Goal: Task Accomplishment & Management: Manage account settings

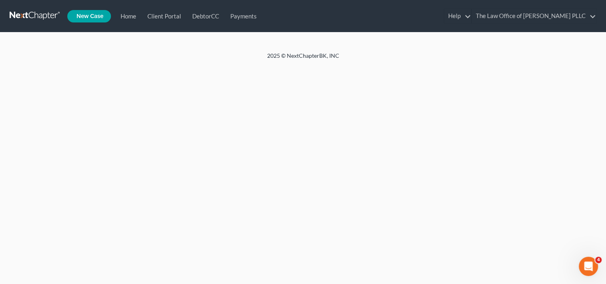
click at [0, 0] on link "Home" at bounding box center [0, 0] width 0 height 0
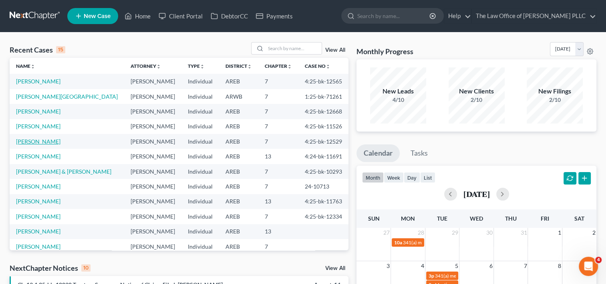
click at [47, 140] on link "Proctor, Charles" at bounding box center [38, 141] width 44 height 7
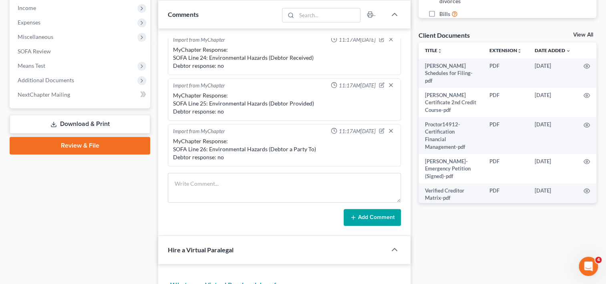
scroll to position [961, 0]
click at [61, 81] on span "Additional Documents" at bounding box center [46, 80] width 56 height 7
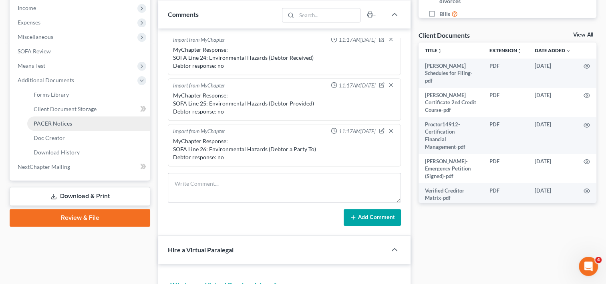
click at [60, 123] on span "PACER Notices" at bounding box center [53, 123] width 38 height 7
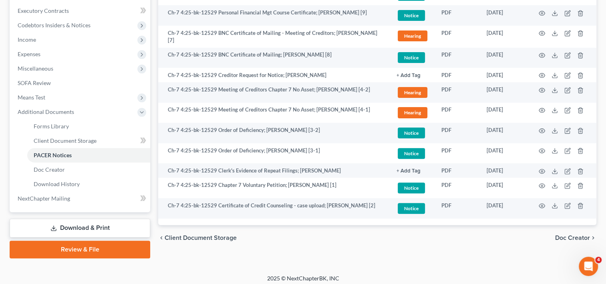
scroll to position [239, 0]
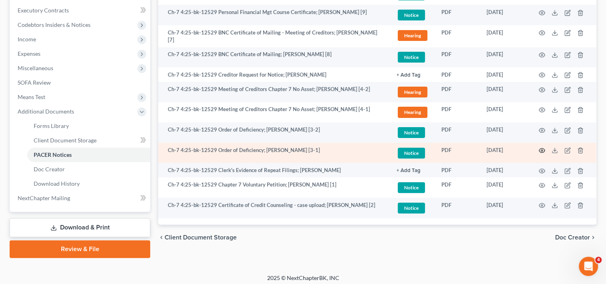
click at [542, 148] on icon "button" at bounding box center [542, 150] width 6 height 6
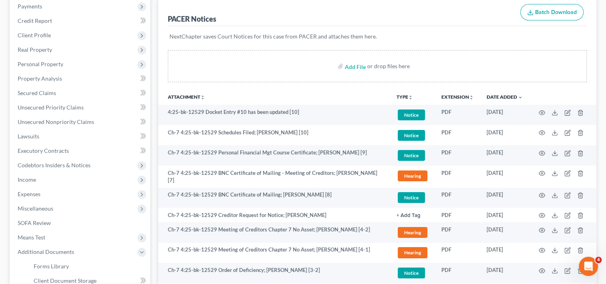
scroll to position [0, 0]
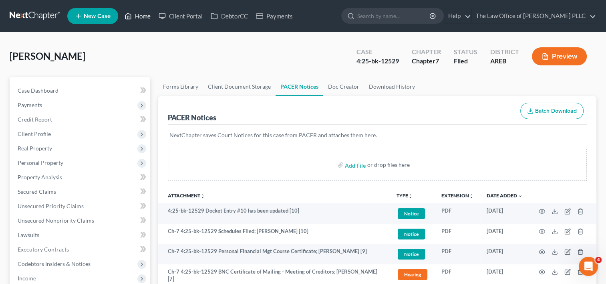
click at [149, 14] on link "Home" at bounding box center [138, 16] width 34 height 14
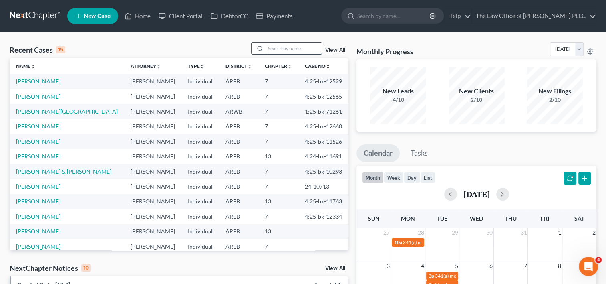
click at [302, 46] on input "search" at bounding box center [294, 48] width 56 height 12
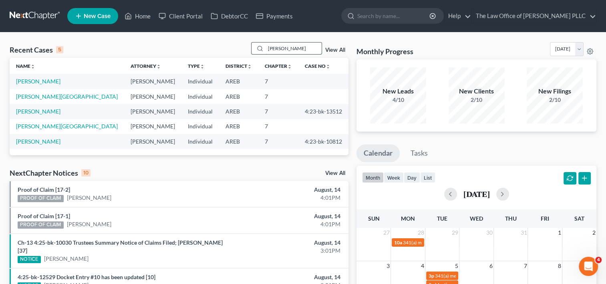
type input "james"
click at [49, 81] on link "James, Lucretia" at bounding box center [38, 81] width 44 height 7
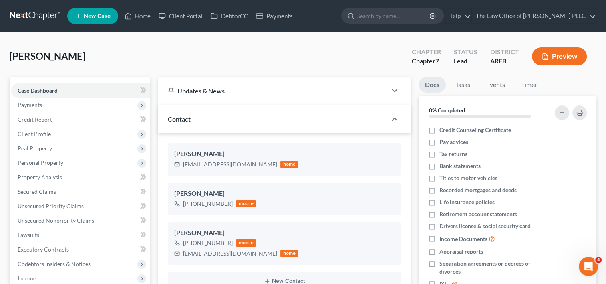
scroll to position [862, 0]
click at [147, 17] on link "Home" at bounding box center [138, 16] width 34 height 14
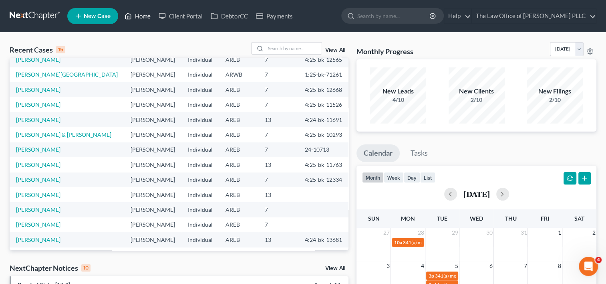
scroll to position [55, 0]
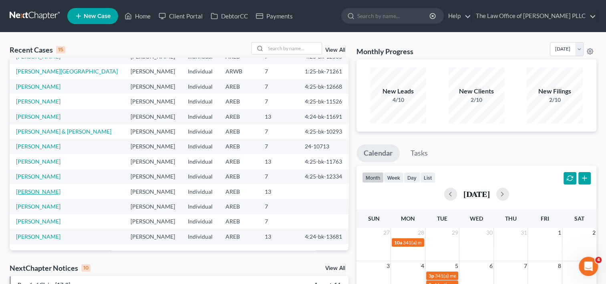
click at [46, 191] on link "Hattison, Kimberly" at bounding box center [38, 191] width 44 height 7
select select "6"
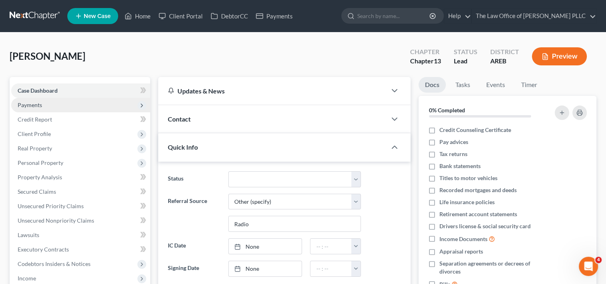
click at [37, 103] on span "Payments" at bounding box center [30, 104] width 24 height 7
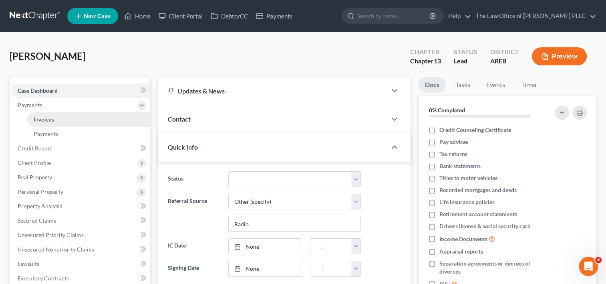
click at [48, 120] on span "Invoices" at bounding box center [44, 119] width 20 height 7
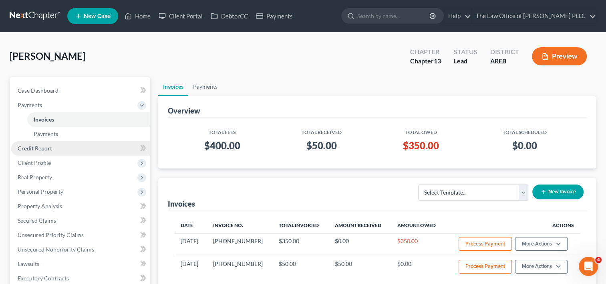
click at [50, 148] on span "Credit Report" at bounding box center [35, 148] width 34 height 7
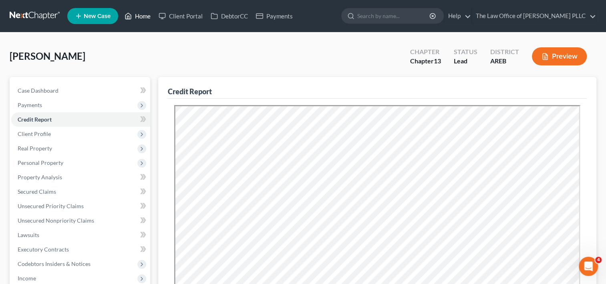
click at [144, 14] on link "Home" at bounding box center [138, 16] width 34 height 14
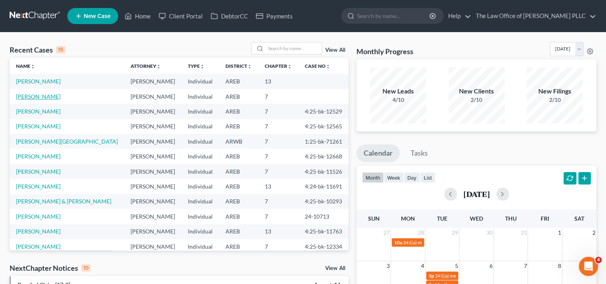
click at [46, 99] on link "James, Lucretia" at bounding box center [38, 96] width 44 height 7
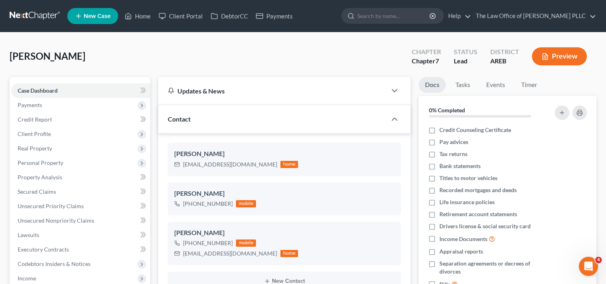
scroll to position [862, 0]
click at [50, 205] on span "Unsecured Priority Claims" at bounding box center [51, 205] width 66 height 7
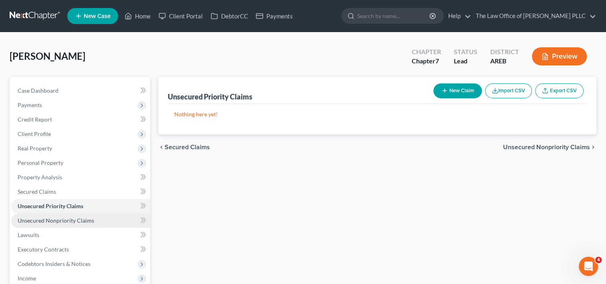
click at [67, 219] on span "Unsecured Nonpriority Claims" at bounding box center [56, 220] width 77 height 7
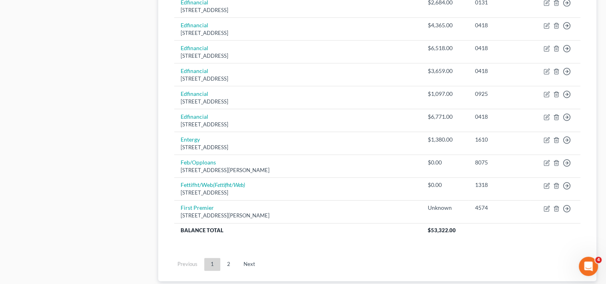
scroll to position [613, 0]
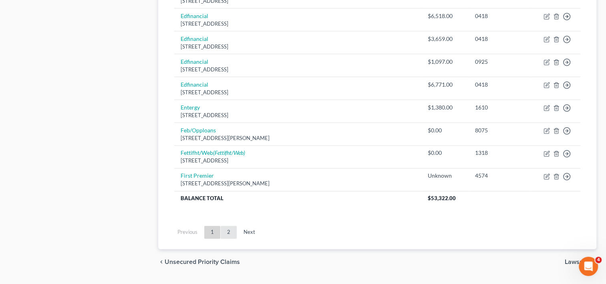
click at [230, 226] on link "2" at bounding box center [229, 232] width 16 height 13
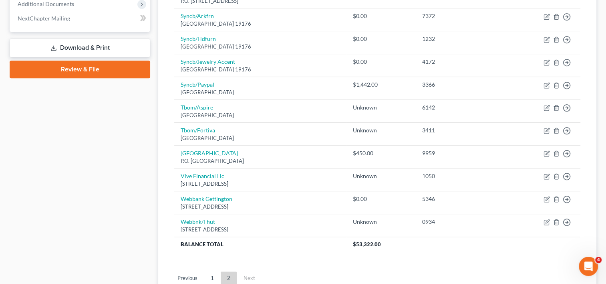
scroll to position [411, 0]
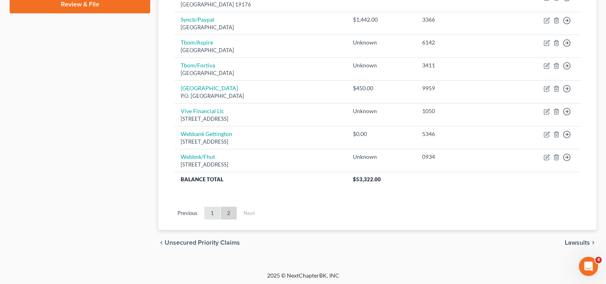
click at [216, 209] on link "1" at bounding box center [212, 212] width 16 height 13
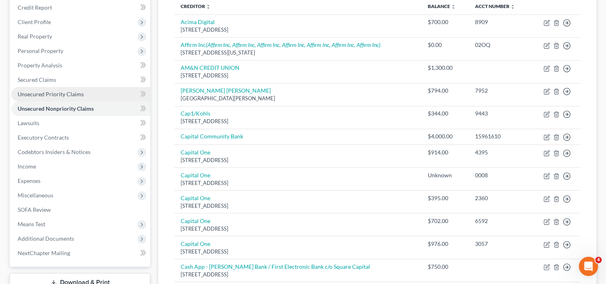
scroll to position [70, 0]
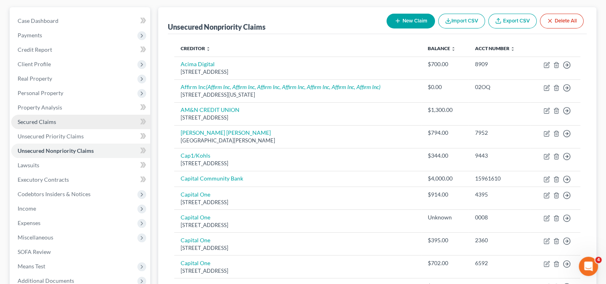
click at [54, 119] on span "Secured Claims" at bounding box center [37, 121] width 38 height 7
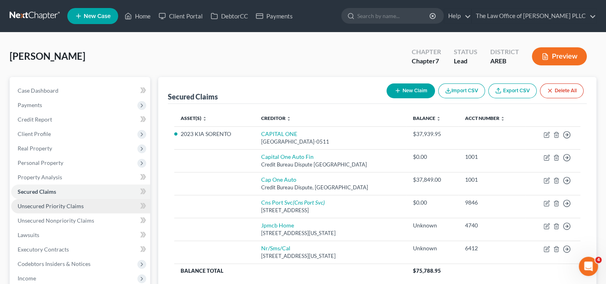
click at [60, 207] on span "Unsecured Priority Claims" at bounding box center [51, 205] width 66 height 7
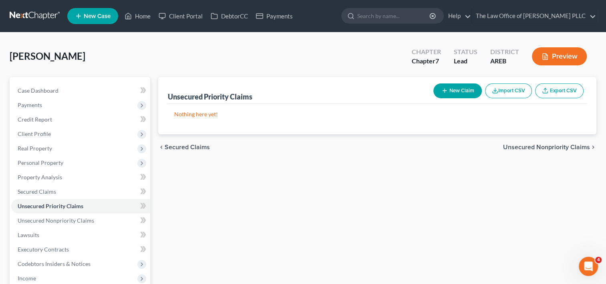
click at [460, 89] on button "New Claim" at bounding box center [457, 90] width 48 height 15
select select "0"
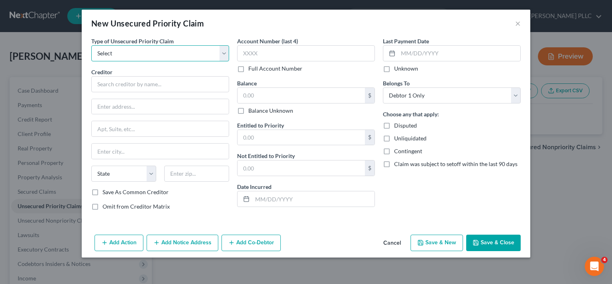
click at [218, 54] on select "Select Taxes & Other Government Units Domestic Support Obligations Extensions o…" at bounding box center [160, 53] width 138 height 16
select select "0"
click at [91, 45] on select "Select Taxes & Other Government Units Domestic Support Obligations Extensions o…" at bounding box center [160, 53] width 138 height 16
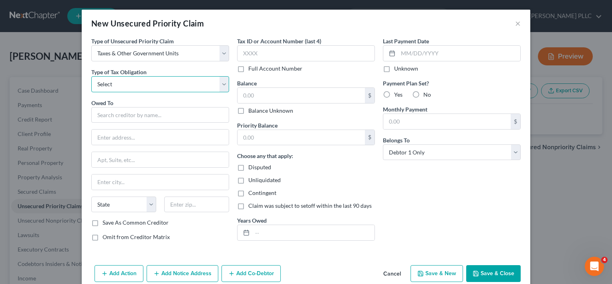
click at [155, 82] on select "Select Federal City State Franchise Tax Board Other" at bounding box center [160, 84] width 138 height 16
select select "0"
click at [91, 76] on select "Select Federal City State Franchise Tax Board Other" at bounding box center [160, 84] width 138 height 16
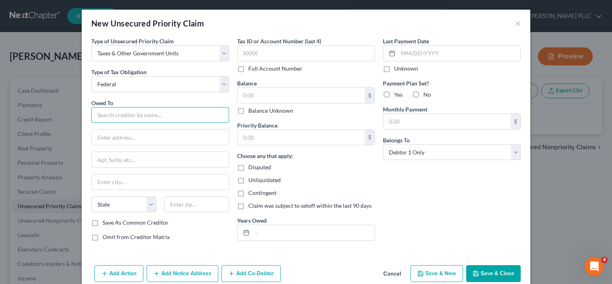
click at [140, 115] on input "text" at bounding box center [160, 115] width 138 height 16
type input "F"
type input "IRS"
click at [136, 133] on input "text" at bounding box center [160, 136] width 137 height 15
click at [269, 92] on input "text" at bounding box center [301, 95] width 127 height 15
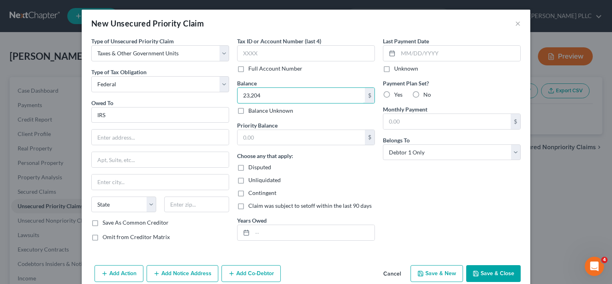
type input "23,204"
click at [394, 94] on label "Yes" at bounding box center [398, 95] width 8 height 8
click at [397, 94] on input "Yes" at bounding box center [399, 93] width 5 height 5
radio input "true"
click at [398, 122] on input "text" at bounding box center [446, 121] width 127 height 15
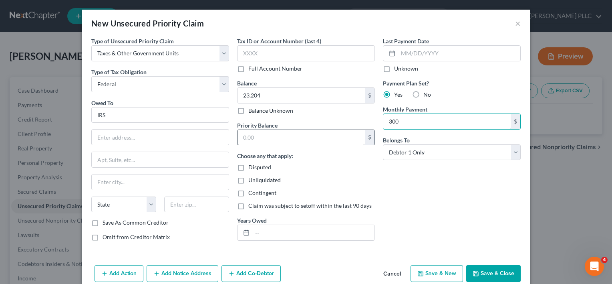
type input "300"
click at [287, 136] on input "text" at bounding box center [301, 137] width 127 height 15
type input "23,204"
click at [103, 220] on label "Save As Common Creditor" at bounding box center [136, 222] width 66 height 8
click at [106, 220] on input "Save As Common Creditor" at bounding box center [108, 220] width 5 height 5
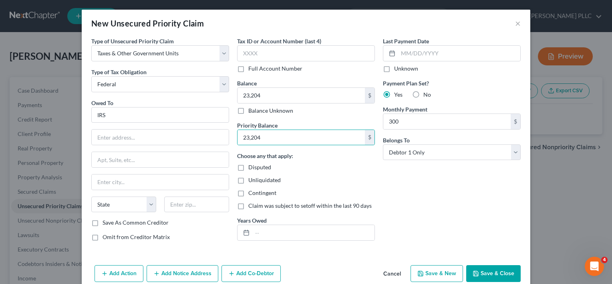
checkbox input "true"
click at [134, 136] on input "text" at bounding box center [160, 136] width 137 height 15
paste input "P.O. Box 7346 Philadelphia, PA 19101-7346"
click at [137, 171] on div "Owed To * IRS P.O. Box 7346 Philadelphia, PA 19101-7346 State AL AK AR AZ CA CO…" at bounding box center [160, 159] width 138 height 120
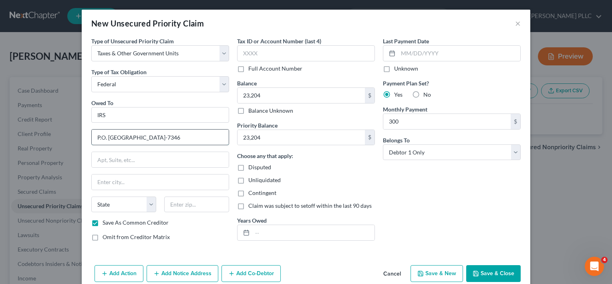
drag, startPoint x: 131, startPoint y: 138, endPoint x: 226, endPoint y: 139, distance: 95.3
click at [226, 139] on div "P.O. Box 7346 Philadelphia, PA 19101-7346" at bounding box center [160, 137] width 138 height 16
type input "P.O. Box 7346"
click at [149, 179] on input "text" at bounding box center [160, 181] width 137 height 15
paste input "Philadelphia, PA 19101-7346"
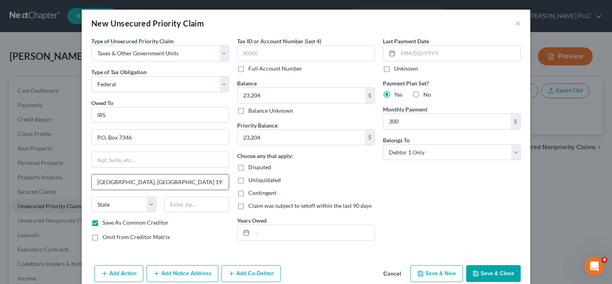
drag, startPoint x: 127, startPoint y: 181, endPoint x: 198, endPoint y: 182, distance: 71.3
click at [198, 182] on input "Philadelphia, PA 19101-7346" at bounding box center [160, 181] width 137 height 15
type input "Philadelphia,"
click at [174, 204] on input "text" at bounding box center [196, 204] width 65 height 16
paste input "PA 19101-7346"
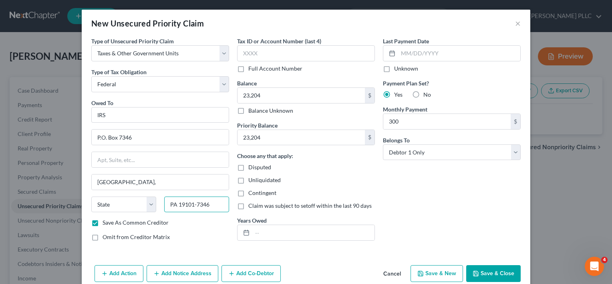
click at [175, 203] on input "PA 19101-7346" at bounding box center [196, 204] width 65 height 16
type input "19101-7346"
click at [143, 205] on select "State AL AK AR AZ CA CO CT DE DC FL GA GU HI ID IL IN IA KS KY LA ME MD MA MI M…" at bounding box center [123, 204] width 65 height 16
select select "39"
click at [91, 196] on select "State AL AK AR AZ CA CO CT DE DC FL GA GU HI ID IL IN IA KS KY LA ME MD MA MI M…" at bounding box center [123, 204] width 65 height 16
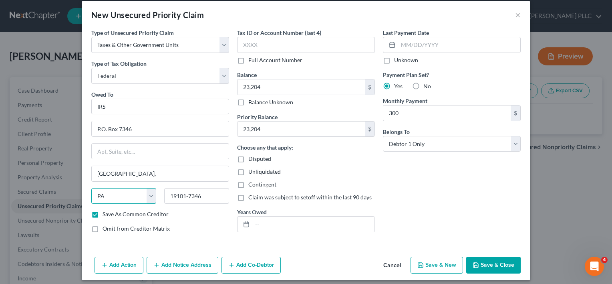
scroll to position [13, 0]
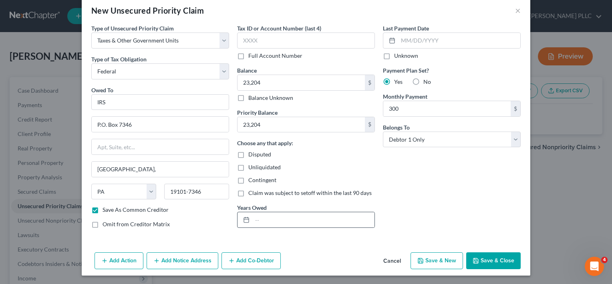
click at [244, 219] on icon at bounding box center [246, 219] width 6 height 6
click at [256, 220] on input "text" at bounding box center [313, 219] width 122 height 15
type input "2023, 2024"
click at [491, 258] on button "Save & Close" at bounding box center [493, 260] width 54 height 17
checkbox input "false"
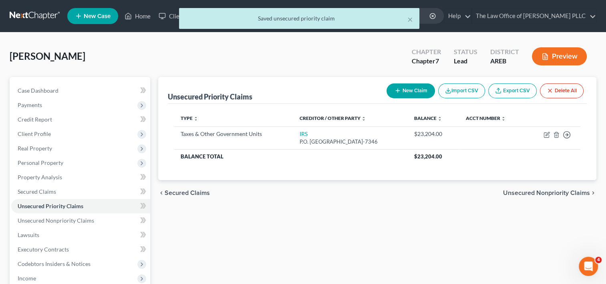
click at [411, 90] on button "New Claim" at bounding box center [411, 90] width 48 height 15
select select "0"
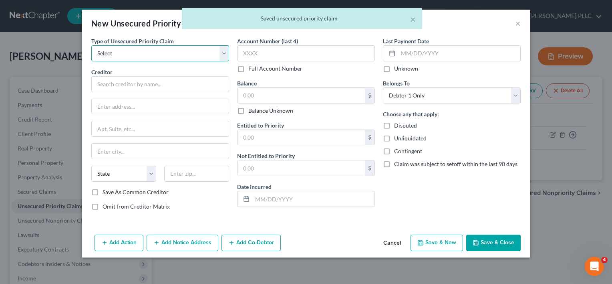
click at [191, 54] on select "Select Taxes & Other Government Units Domestic Support Obligations Extensions o…" at bounding box center [160, 53] width 138 height 16
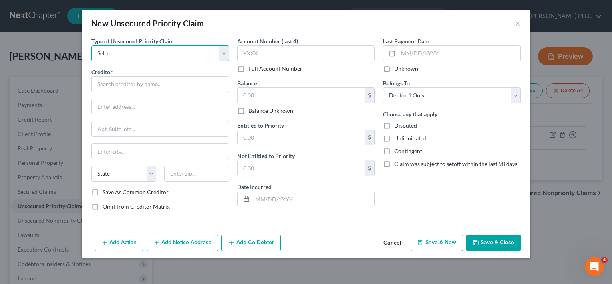
select select "0"
click at [91, 45] on select "Select Taxes & Other Government Units Domestic Support Obligations Extensions o…" at bounding box center [160, 53] width 138 height 16
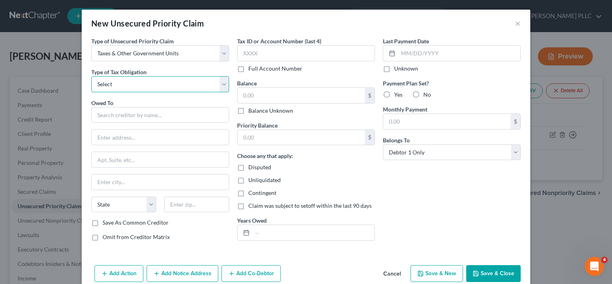
click at [141, 85] on select "Select Federal City State Franchise Tax Board Other" at bounding box center [160, 84] width 138 height 16
select select "2"
click at [91, 76] on select "Select Federal City State Franchise Tax Board Other" at bounding box center [160, 84] width 138 height 16
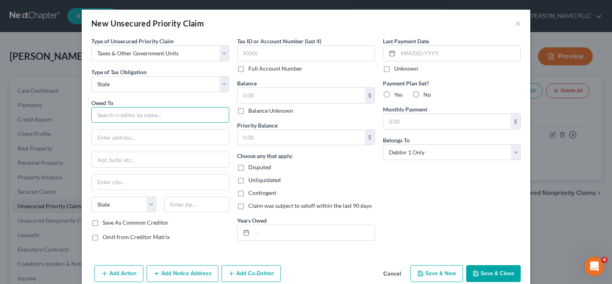
click at [135, 118] on input "text" at bounding box center [160, 115] width 138 height 16
type input "A"
drag, startPoint x: 93, startPoint y: 116, endPoint x: 294, endPoint y: 133, distance: 202.7
click at [294, 133] on div "Type of Unsecured Priority Claim * Select Taxes & Other Government Units Domest…" at bounding box center [305, 142] width 437 height 210
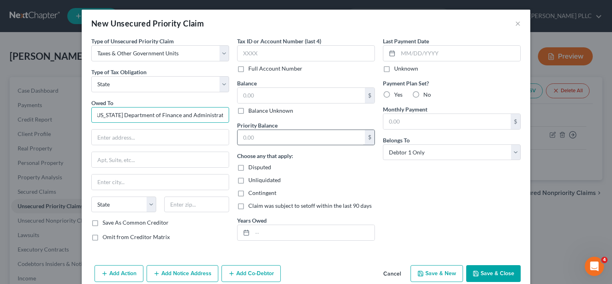
paste input "Bankruptcy Notice: Mail to the Arkansas State Income Tax Department, PO Box 214…"
type input "Bankruptcy Notice: Mail to the Arkansas State Income Tax Department"
click at [187, 135] on input "text" at bounding box center [160, 136] width 137 height 15
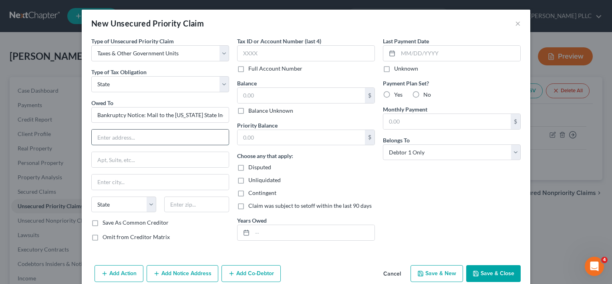
paste input "Bankruptcy Notice: Mail to the Arkansas State Income Tax Department, PO Box 214…"
type input "Bankruptcy Notice: Mail to the Arkansas State Income Tax Department, PO Box 214…"
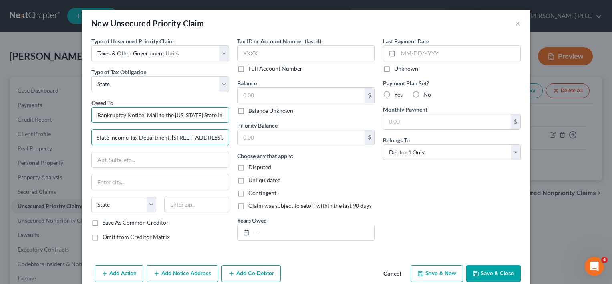
click at [171, 115] on input "Bankruptcy Notice: Mail to the Arkansas State Income Tax Department" at bounding box center [160, 115] width 138 height 16
type input "Arkansas State Income Tax Department"
click at [207, 141] on input "Bankruptcy Notice: Mail to the Arkansas State Income Tax Department, PO Box 214…" at bounding box center [160, 136] width 137 height 15
drag, startPoint x: 129, startPoint y: 136, endPoint x: 254, endPoint y: 141, distance: 125.5
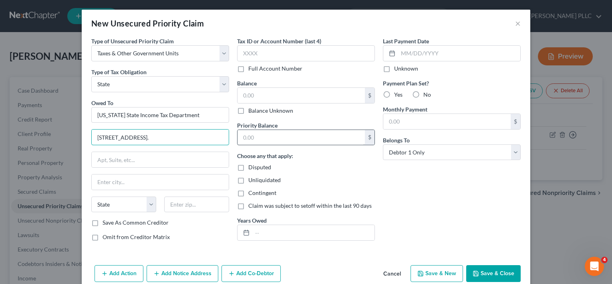
click at [254, 141] on div "Type of Unsecured Priority Claim * Select Taxes & Other Government Units Domest…" at bounding box center [305, 142] width 437 height 210
type input "PO Box 2144,"
click at [160, 174] on input "text" at bounding box center [160, 181] width 137 height 15
paste input "Little Rock, AR 72203-2144."
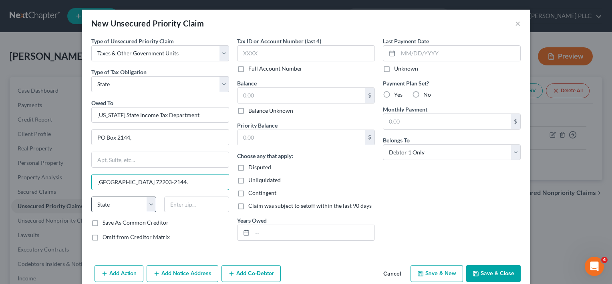
type input "Little Rock, AR 72203-2144."
click at [138, 201] on select "State AL AK AR AZ CA CO CT DE DC FL GA GU HI ID IL IN IA KS KY LA ME MD MA MI M…" at bounding box center [123, 204] width 65 height 16
select select "2"
click at [91, 196] on select "State AL AK AR AZ CA CO CT DE DC FL GA GU HI ID IL IN IA KS KY LA ME MD MA MI M…" at bounding box center [123, 204] width 65 height 16
click at [182, 207] on input "text" at bounding box center [196, 204] width 65 height 16
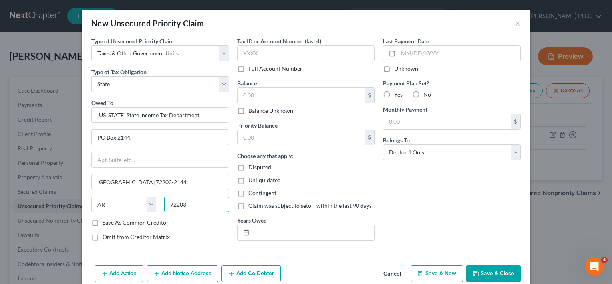
click at [182, 207] on input "72203" at bounding box center [196, 204] width 65 height 16
type input "72203-2144"
click at [180, 178] on input "Little Rock, AR 72203-2144." at bounding box center [160, 181] width 137 height 15
type input "Little Rock"
click at [327, 93] on input "text" at bounding box center [301, 95] width 127 height 15
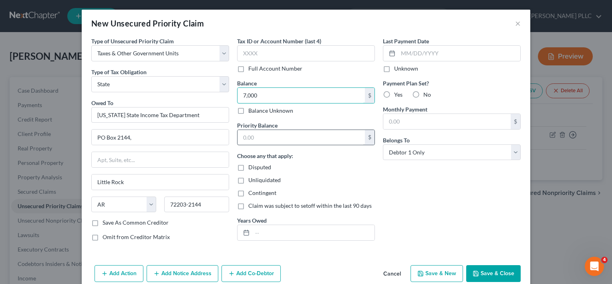
type input "7,000"
click at [269, 137] on input "text" at bounding box center [301, 137] width 127 height 15
type input "7,000"
click at [423, 95] on label "No" at bounding box center [427, 95] width 8 height 8
click at [427, 95] on input "No" at bounding box center [429, 93] width 5 height 5
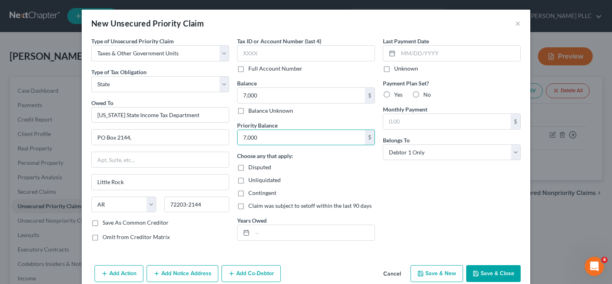
radio input "true"
click at [276, 231] on input "text" at bounding box center [313, 232] width 122 height 15
type input "2023, 2024"
click at [103, 220] on label "Save As Common Creditor" at bounding box center [136, 222] width 66 height 8
click at [106, 220] on input "Save As Common Creditor" at bounding box center [108, 220] width 5 height 5
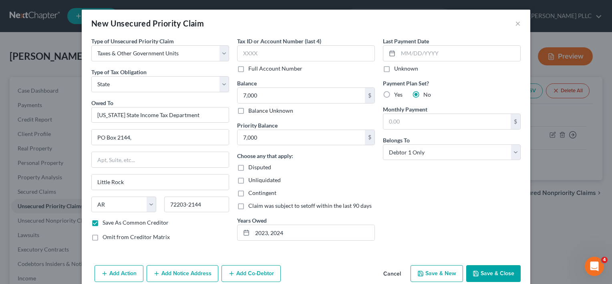
click at [491, 275] on button "Save & Close" at bounding box center [493, 273] width 54 height 17
checkbox input "false"
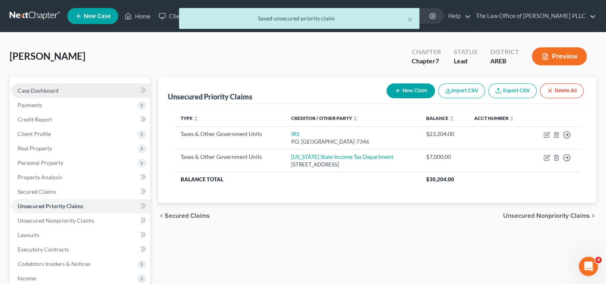
click at [76, 88] on link "Case Dashboard" at bounding box center [80, 90] width 139 height 14
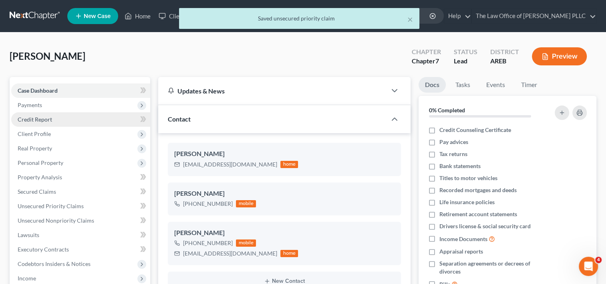
scroll to position [862, 0]
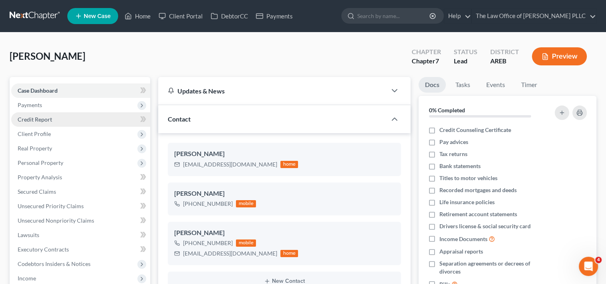
click at [73, 115] on link "Credit Report" at bounding box center [80, 119] width 139 height 14
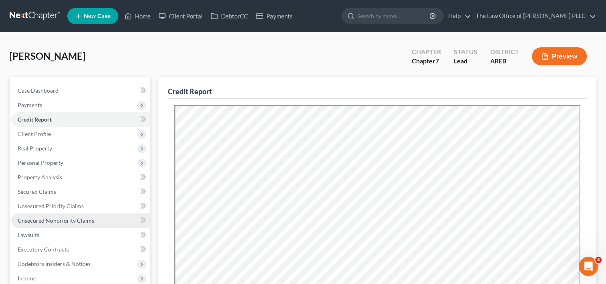
click at [57, 226] on link "Unsecured Nonpriority Claims" at bounding box center [80, 220] width 139 height 14
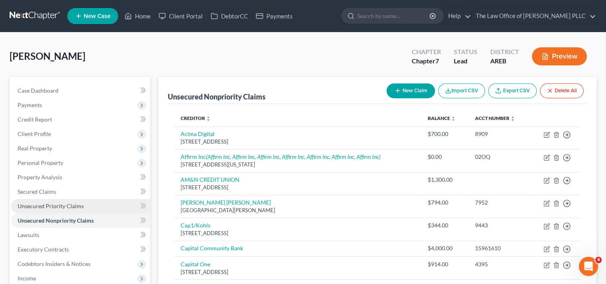
click at [83, 202] on link "Unsecured Priority Claims" at bounding box center [80, 206] width 139 height 14
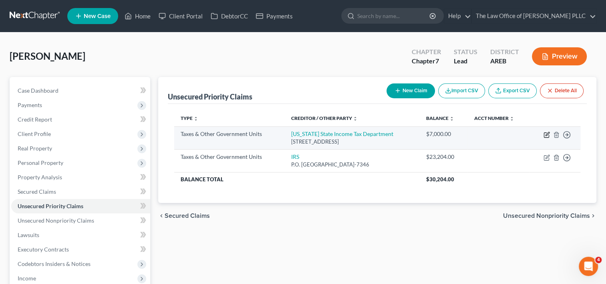
click at [546, 134] on icon "button" at bounding box center [547, 134] width 6 height 6
select select "2"
select select "0"
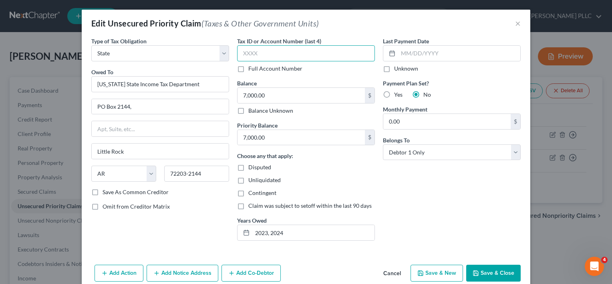
click at [250, 55] on input "text" at bounding box center [306, 53] width 138 height 16
type input "7603"
click at [481, 273] on button "Save & Close" at bounding box center [493, 272] width 54 height 17
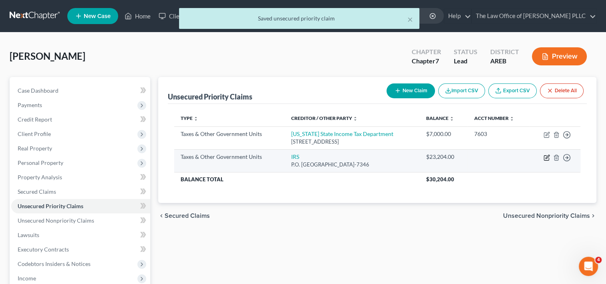
click at [545, 157] on icon "button" at bounding box center [547, 157] width 6 height 6
select select "0"
select select "39"
select select "0"
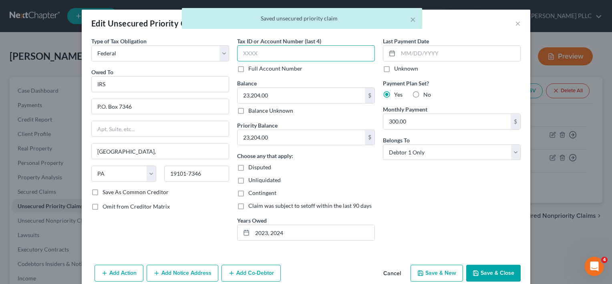
click at [306, 52] on input "text" at bounding box center [306, 53] width 138 height 16
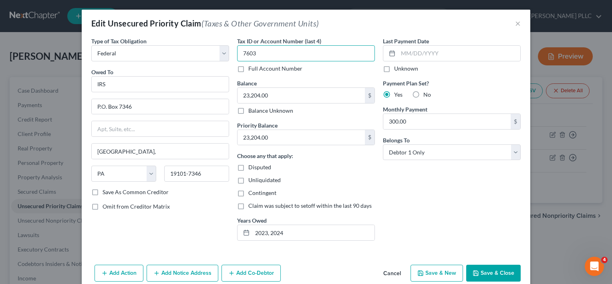
type input "7603"
click at [494, 272] on button "Save & Close" at bounding box center [493, 272] width 54 height 17
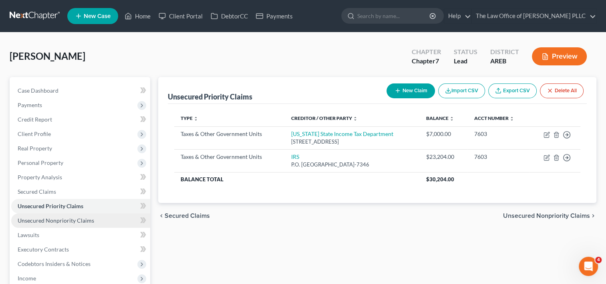
click at [59, 218] on span "Unsecured Nonpriority Claims" at bounding box center [56, 220] width 77 height 7
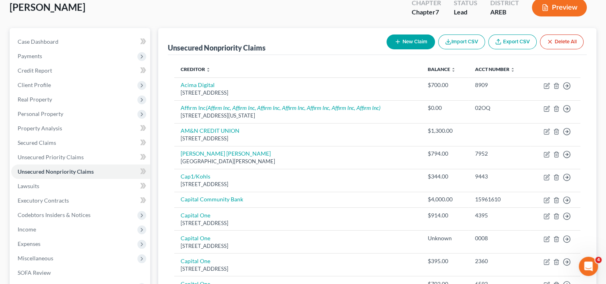
scroll to position [153, 0]
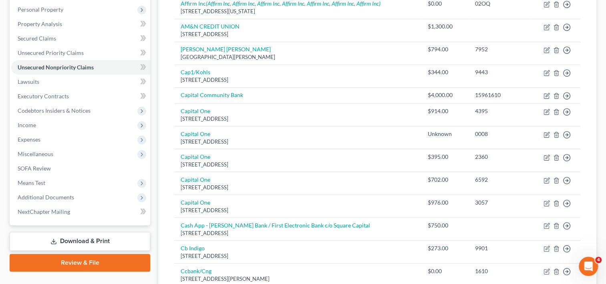
click at [88, 257] on link "Review & File" at bounding box center [80, 263] width 141 height 18
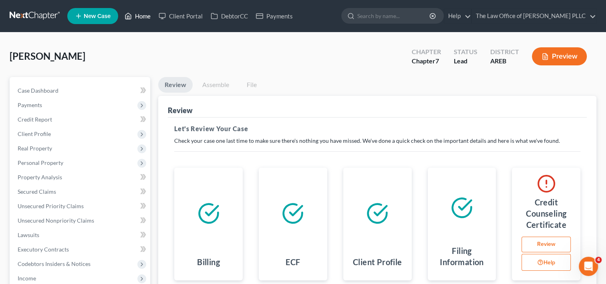
click at [148, 12] on link "Home" at bounding box center [138, 16] width 34 height 14
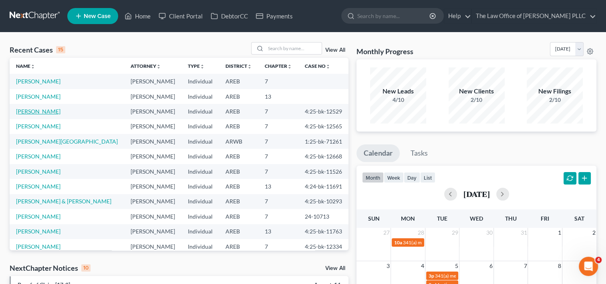
click at [52, 111] on link "Proctor, Charles" at bounding box center [38, 111] width 44 height 7
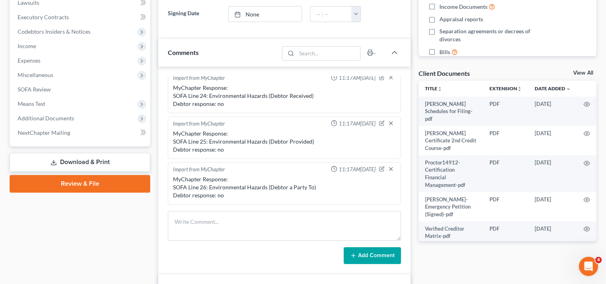
scroll to position [232, 0]
click at [81, 159] on link "Download & Print" at bounding box center [80, 161] width 141 height 19
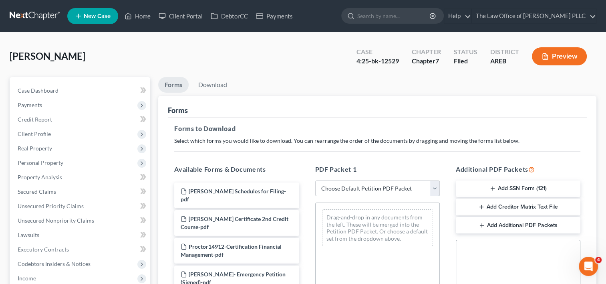
click at [429, 189] on select "Choose Default Petition PDF Packet Complete Bankruptcy Petition (all forms and …" at bounding box center [377, 188] width 125 height 16
click at [315, 180] on select "Choose Default Petition PDF Packet Complete Bankruptcy Petition (all forms and …" at bounding box center [377, 188] width 125 height 16
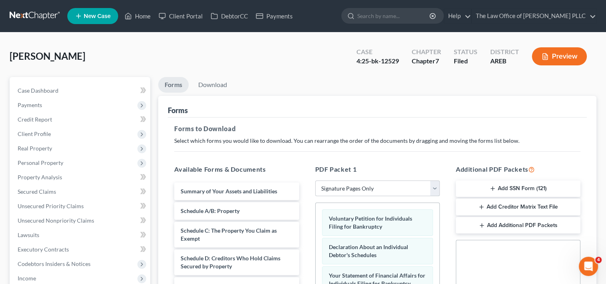
click at [433, 187] on select "Choose Default Petition PDF Packet Complete Bankruptcy Petition (all forms and …" at bounding box center [377, 188] width 125 height 16
click at [397, 156] on div "Forms to Download Select which forms you would like to download. You can rearra…" at bounding box center [377, 278] width 419 height 322
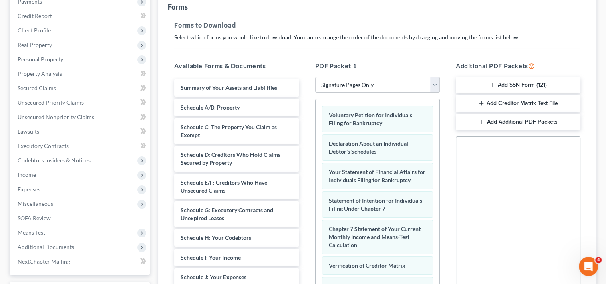
scroll to position [103, 0]
click at [432, 83] on select "Choose Default Petition PDF Packet Complete Bankruptcy Petition (all forms and …" at bounding box center [377, 86] width 125 height 16
select select "6"
click at [315, 78] on select "Choose Default Petition PDF Packet Complete Bankruptcy Petition (all forms and …" at bounding box center [377, 86] width 125 height 16
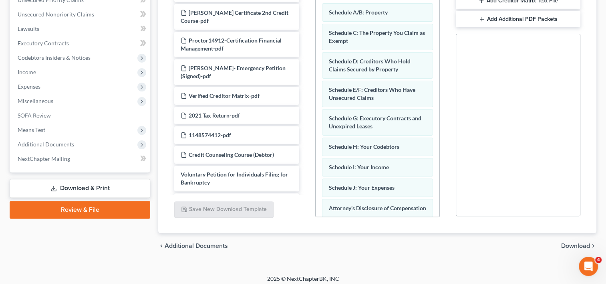
scroll to position [210, 0]
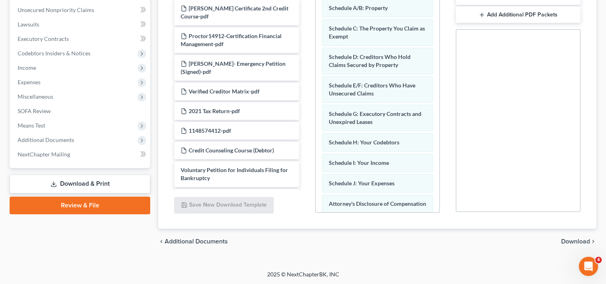
click at [574, 241] on span "Download" at bounding box center [575, 241] width 29 height 6
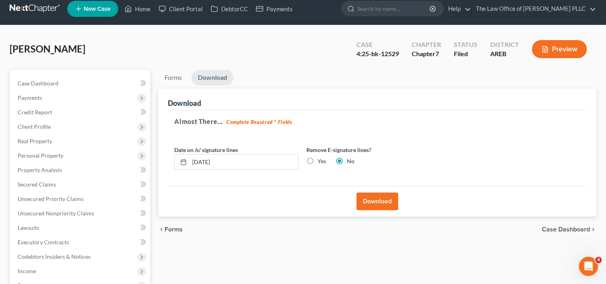
scroll to position [7, 0]
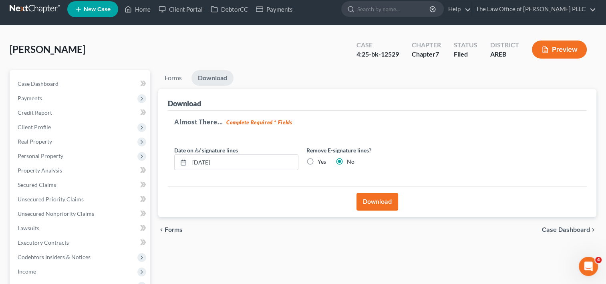
click at [307, 150] on label "Remove E-signature lines?" at bounding box center [368, 150] width 124 height 8
drag, startPoint x: 307, startPoint y: 150, endPoint x: 372, endPoint y: 151, distance: 64.9
click at [372, 151] on label "Remove E-signature lines?" at bounding box center [368, 150] width 124 height 8
copy label "Remove E-signature lines?"
